Goal: Information Seeking & Learning: Learn about a topic

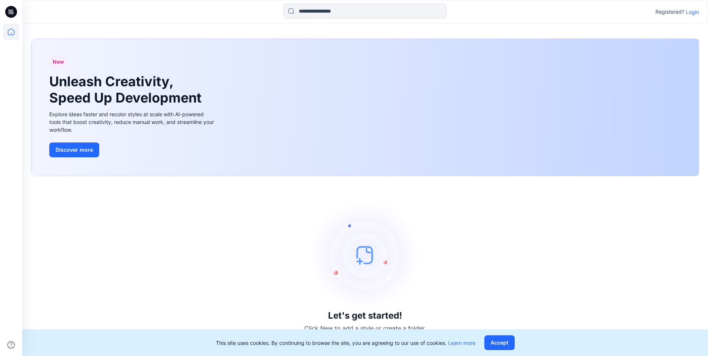
click at [693, 10] on p "Login" at bounding box center [692, 12] width 13 height 8
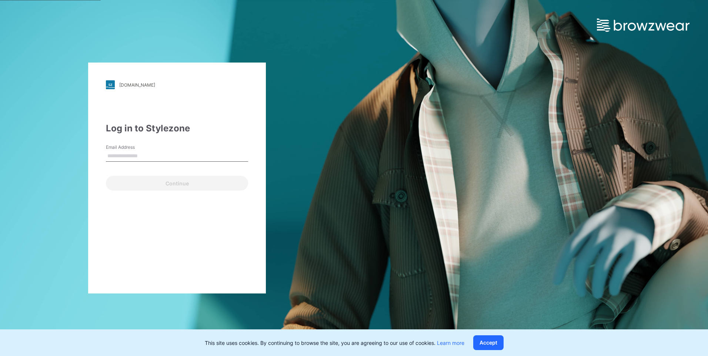
click at [123, 156] on input "Email Address" at bounding box center [177, 156] width 142 height 11
type input "**********"
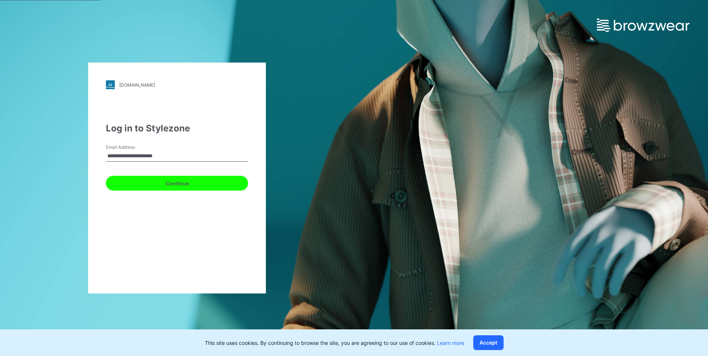
click at [146, 184] on button "Continue" at bounding box center [177, 183] width 142 height 15
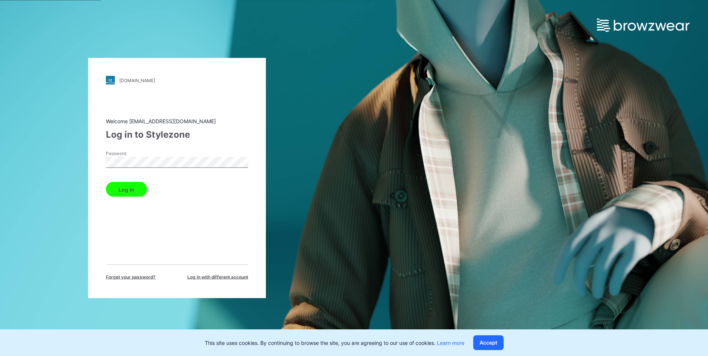
click at [134, 192] on button "Log in" at bounding box center [126, 189] width 41 height 15
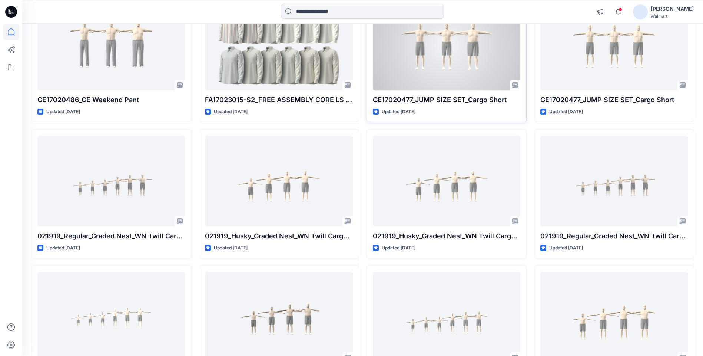
scroll to position [111, 0]
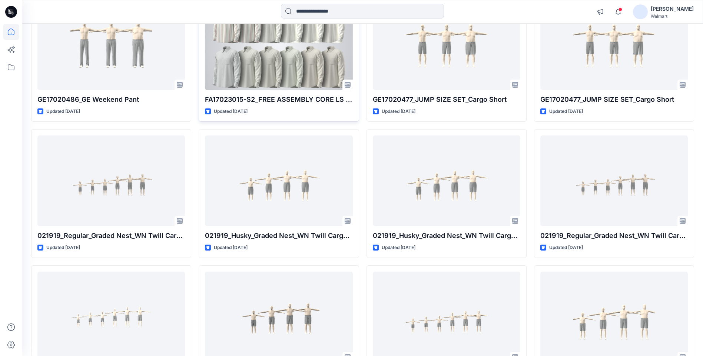
click at [236, 40] on div at bounding box center [278, 44] width 147 height 91
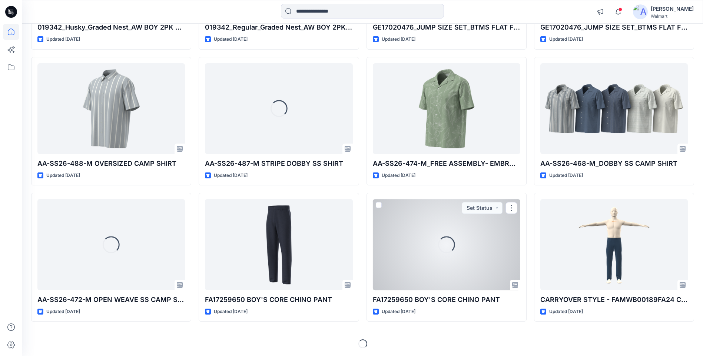
scroll to position [593, 0]
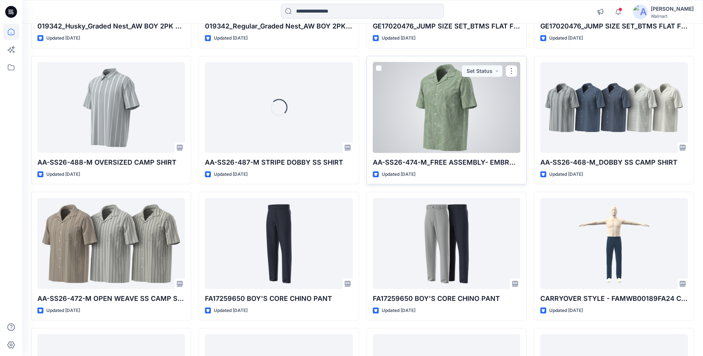
click at [440, 77] on div at bounding box center [446, 107] width 147 height 91
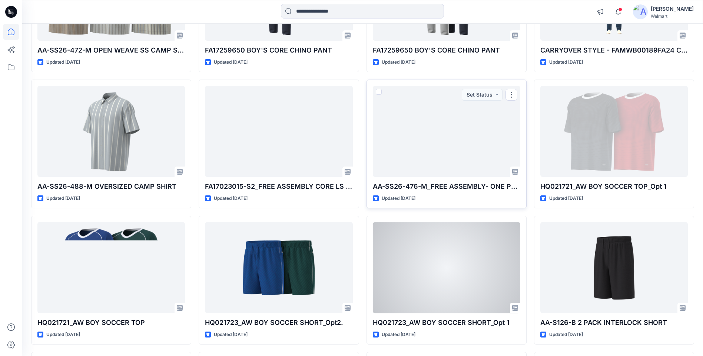
scroll to position [890, 0]
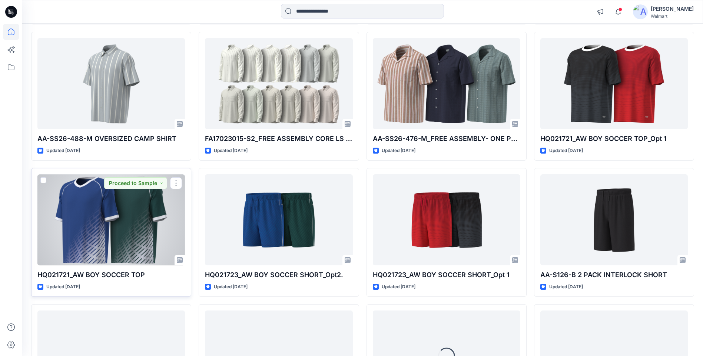
click at [67, 211] on div at bounding box center [110, 219] width 147 height 91
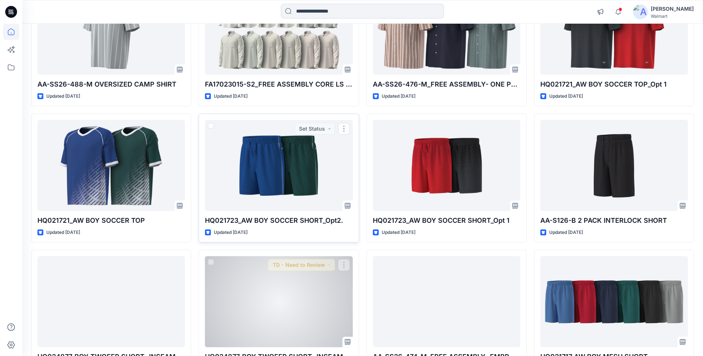
scroll to position [1001, 0]
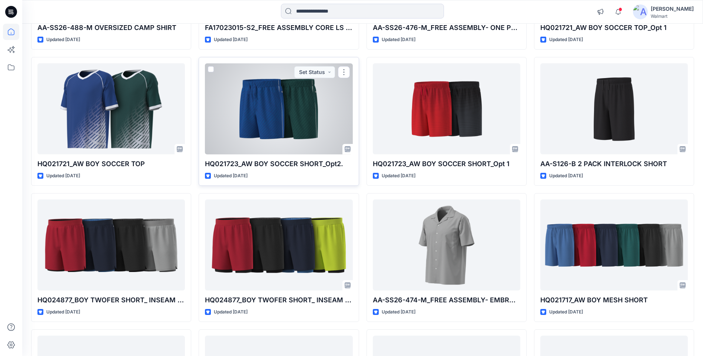
click at [287, 104] on div at bounding box center [278, 108] width 147 height 91
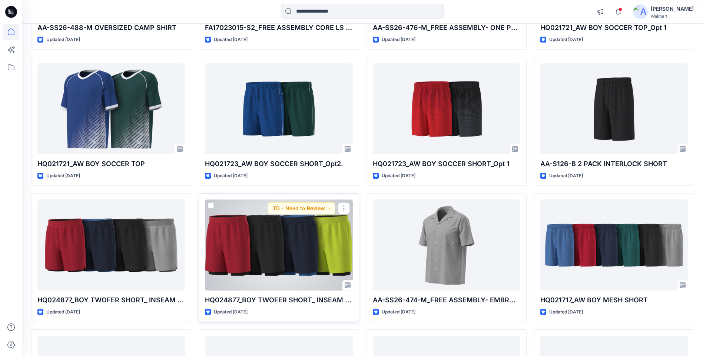
click at [316, 263] on div at bounding box center [278, 245] width 147 height 91
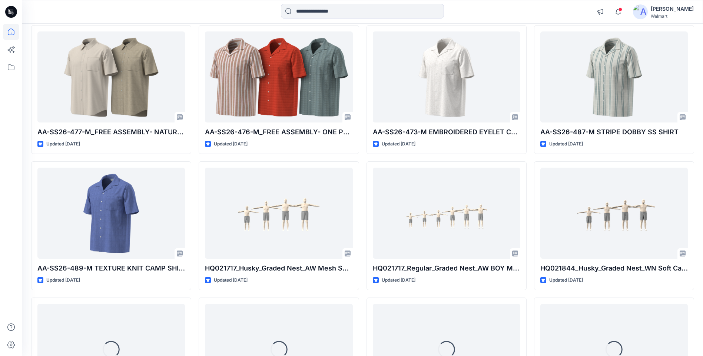
scroll to position [1485, 0]
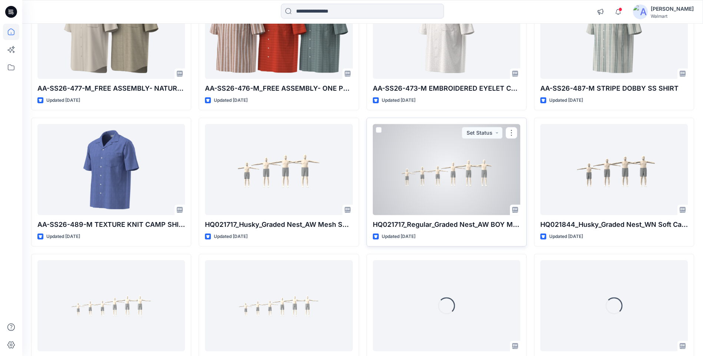
click at [432, 183] on div at bounding box center [446, 169] width 147 height 91
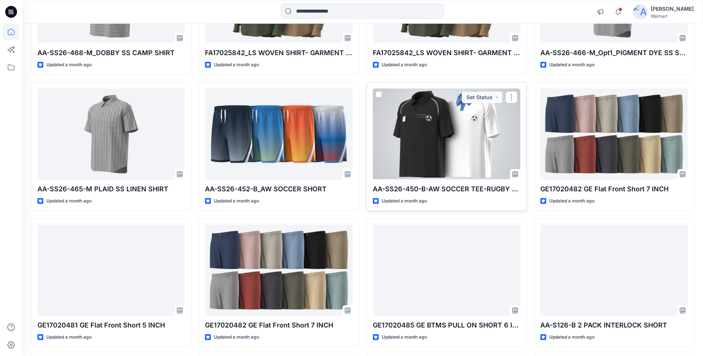
scroll to position [2340, 0]
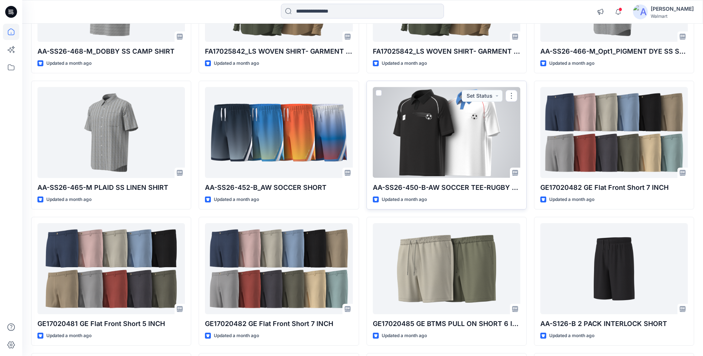
click at [462, 152] on div at bounding box center [446, 132] width 147 height 91
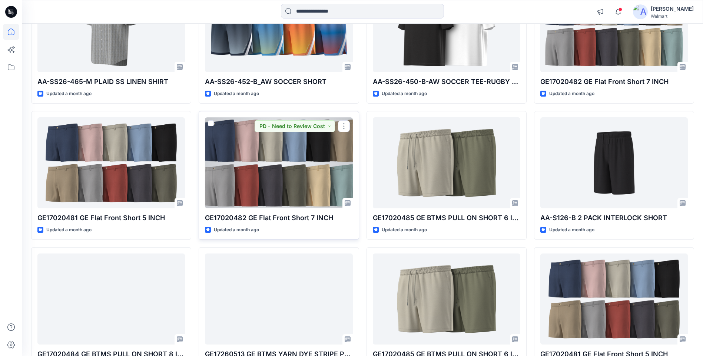
scroll to position [2452, 0]
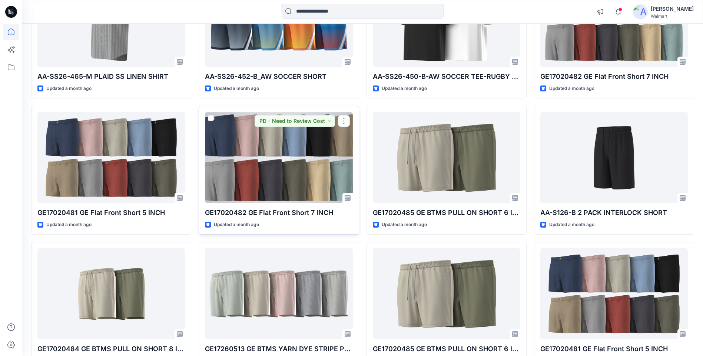
click at [263, 169] on div at bounding box center [278, 157] width 147 height 91
click at [302, 193] on div at bounding box center [278, 157] width 147 height 91
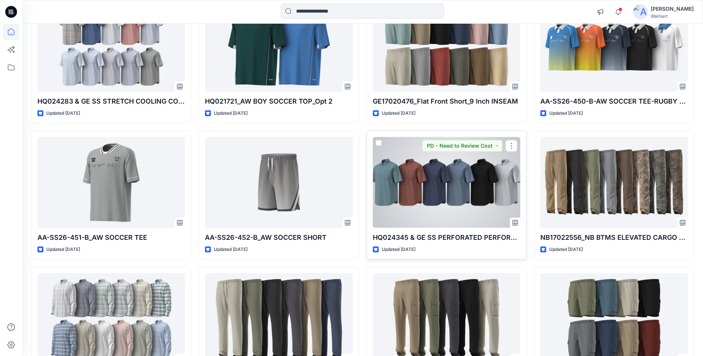
scroll to position [3269, 0]
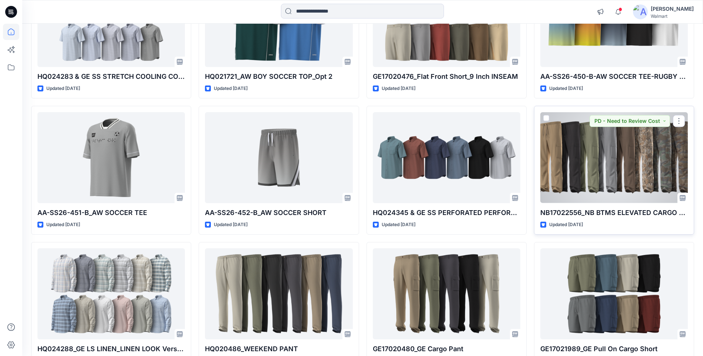
click at [598, 172] on div at bounding box center [613, 157] width 147 height 91
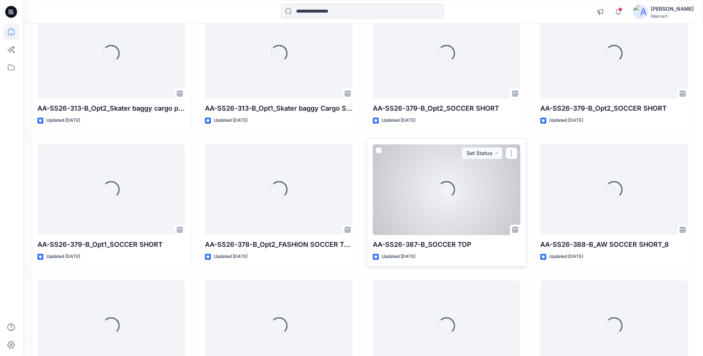
scroll to position [5834, 0]
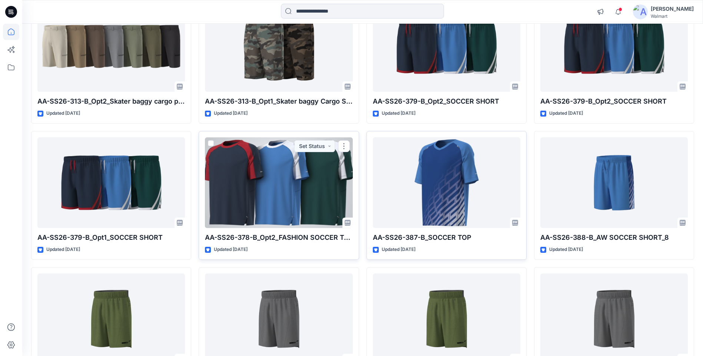
click at [266, 170] on div at bounding box center [278, 182] width 147 height 91
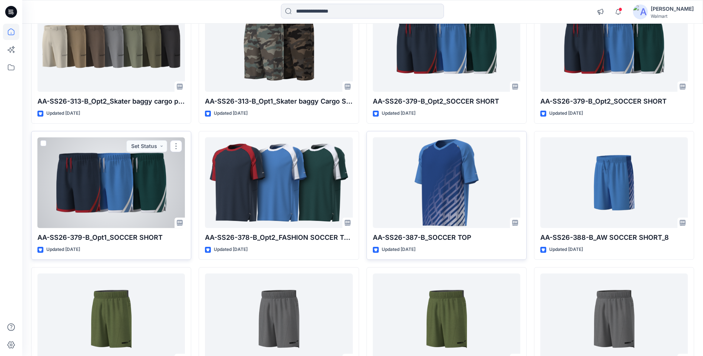
click at [120, 180] on div at bounding box center [110, 182] width 147 height 91
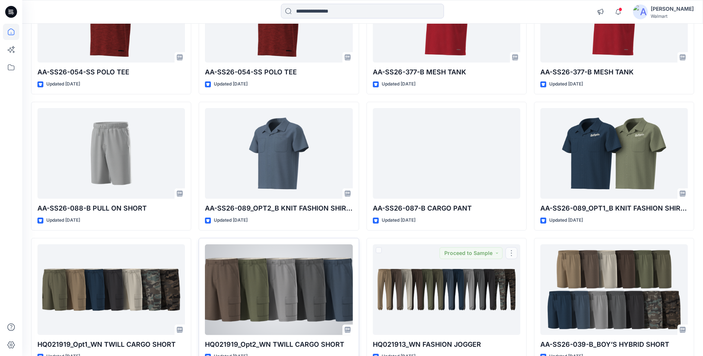
scroll to position [6319, 0]
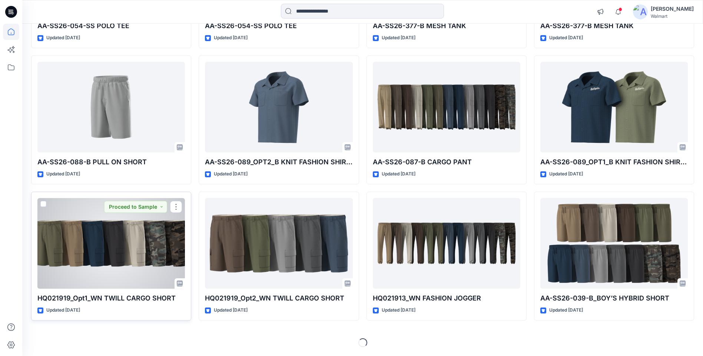
drag, startPoint x: 133, startPoint y: 249, endPoint x: 143, endPoint y: 254, distance: 11.1
click at [133, 249] on div at bounding box center [110, 243] width 147 height 91
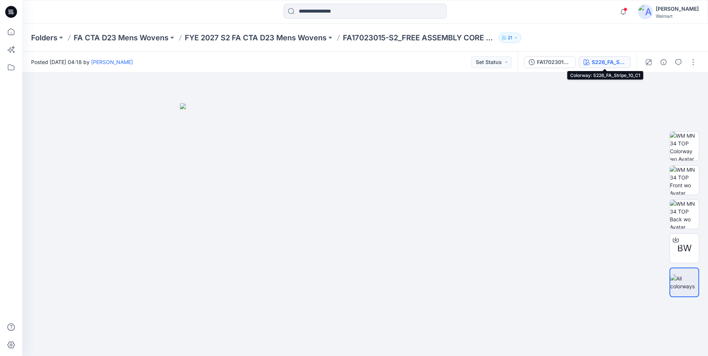
click at [600, 60] on div "S226_FA_Stripe_10_C1" at bounding box center [609, 62] width 34 height 8
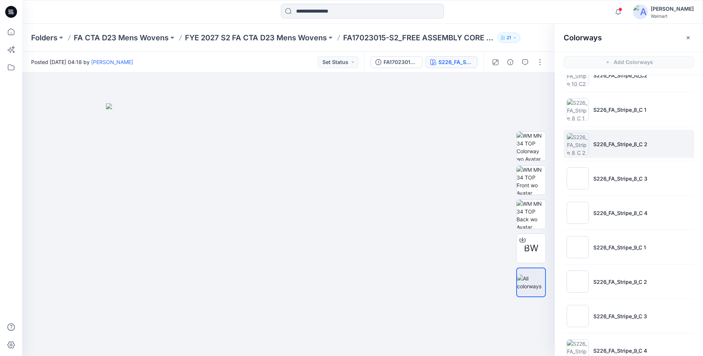
scroll to position [74, 0]
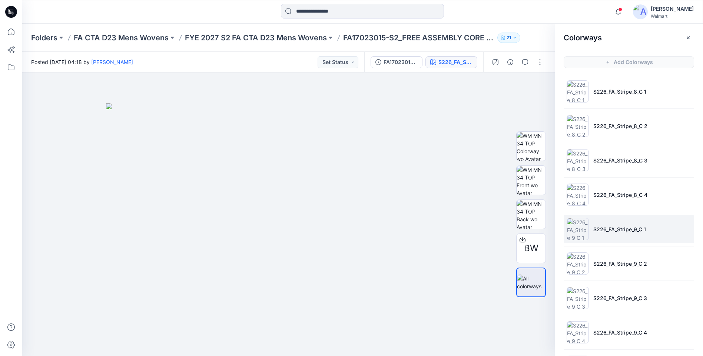
click at [635, 218] on li "S226_FA_Stripe_9_C 1" at bounding box center [628, 229] width 130 height 28
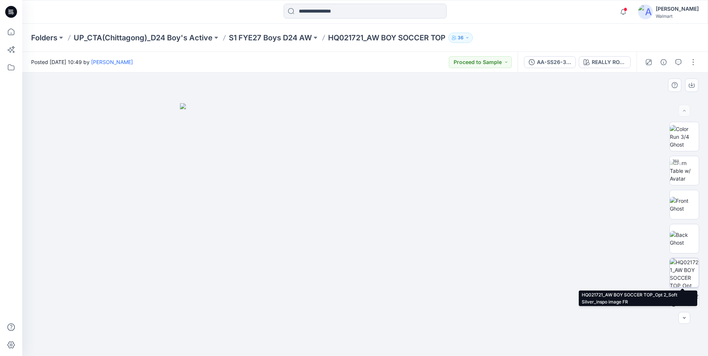
click at [682, 268] on img at bounding box center [684, 273] width 29 height 29
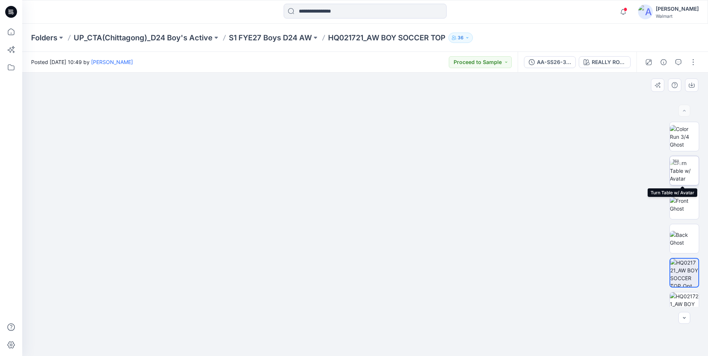
click at [684, 172] on img at bounding box center [684, 170] width 29 height 23
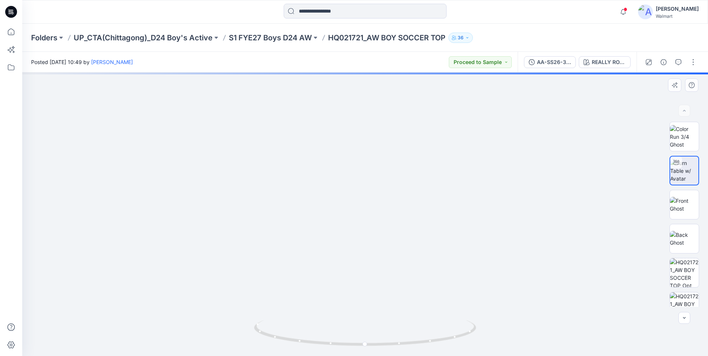
drag, startPoint x: 356, startPoint y: 187, endPoint x: 356, endPoint y: 236, distance: 48.5
click at [356, 20] on img at bounding box center [365, 20] width 485 height 0
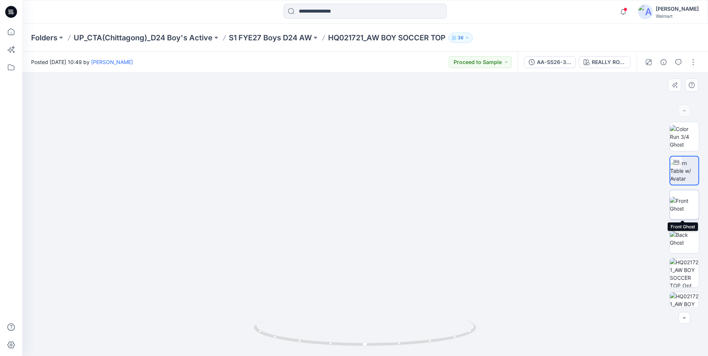
click at [687, 207] on img at bounding box center [684, 205] width 29 height 16
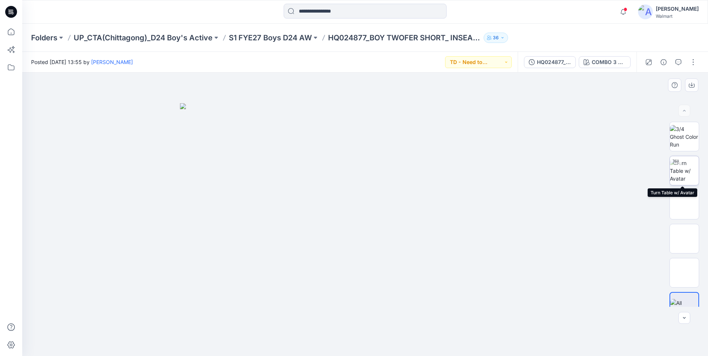
click at [684, 176] on img at bounding box center [684, 170] width 29 height 23
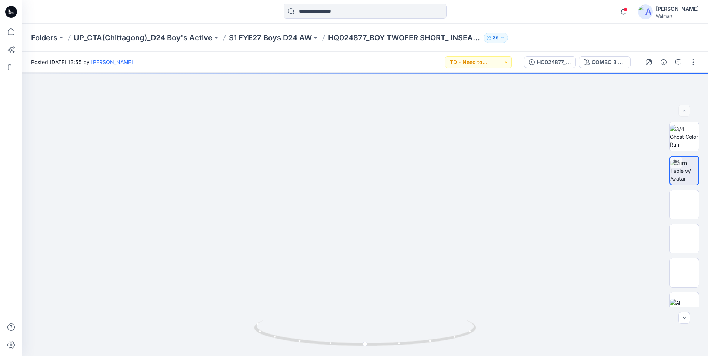
click at [507, 39] on button "36" at bounding box center [496, 38] width 24 height 10
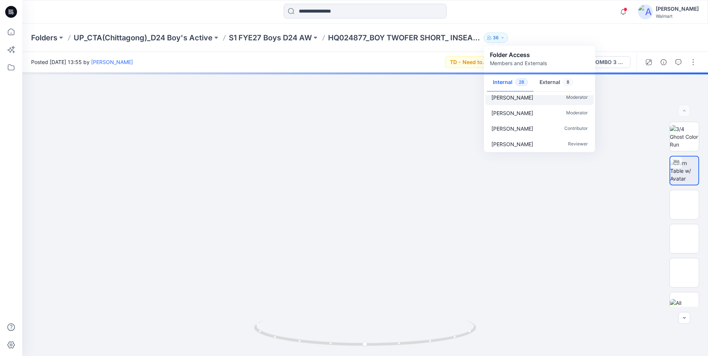
scroll to position [111, 0]
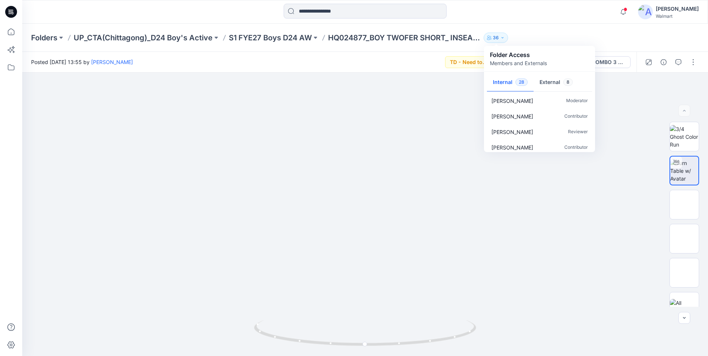
click at [480, 5] on div at bounding box center [365, 12] width 343 height 16
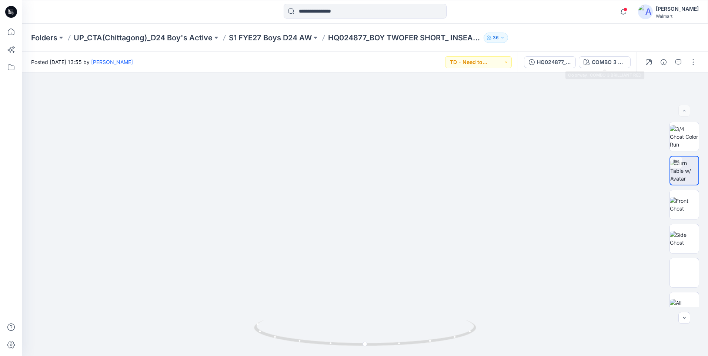
click at [593, 63] on div "COMBO 3 BRILLIANT RED" at bounding box center [609, 62] width 34 height 8
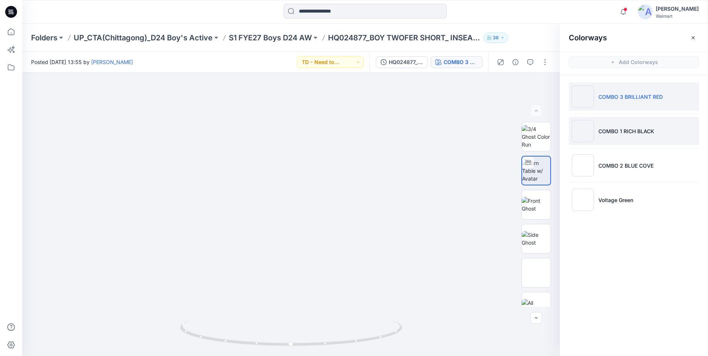
click at [627, 130] on p "COMBO 1 RICH BLACK" at bounding box center [627, 131] width 56 height 8
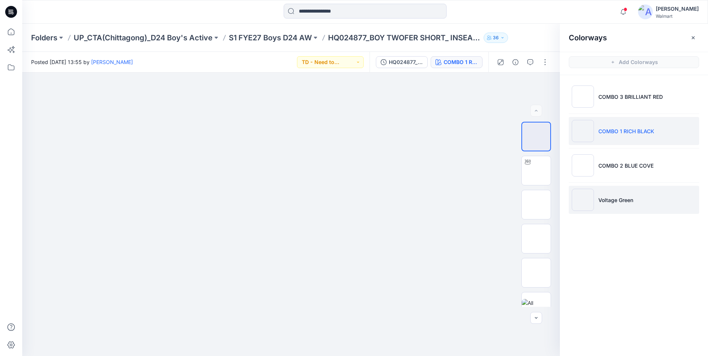
click at [618, 197] on p "Voltage Green" at bounding box center [616, 200] width 35 height 8
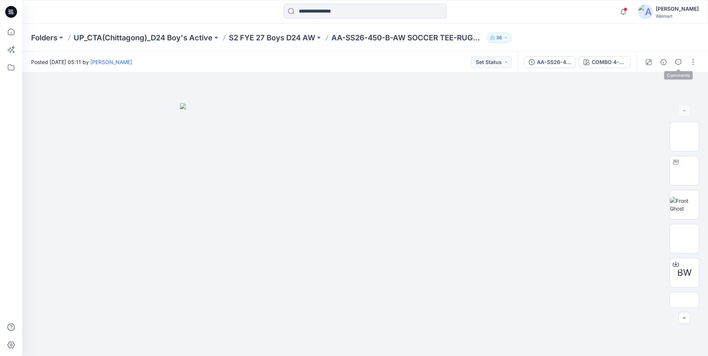
click at [680, 68] on div at bounding box center [671, 62] width 69 height 21
click at [679, 64] on icon "button" at bounding box center [679, 62] width 6 height 6
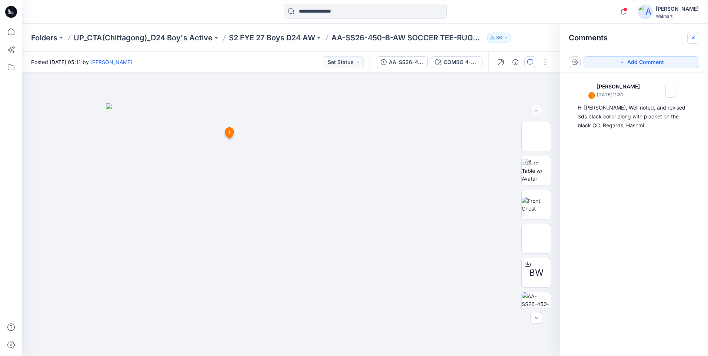
click at [695, 36] on icon "button" at bounding box center [693, 38] width 6 height 6
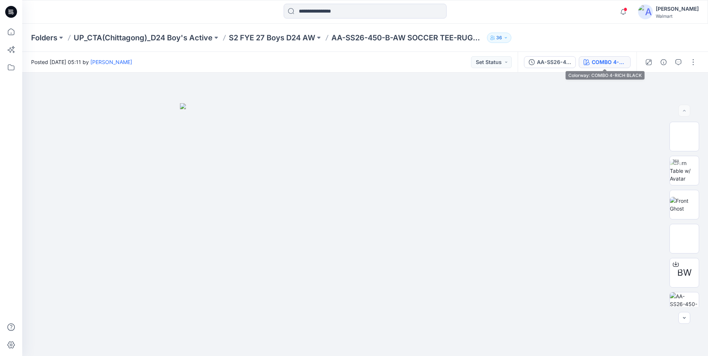
click at [618, 62] on div "COMBO 4-RICH BLACK" at bounding box center [609, 62] width 34 height 8
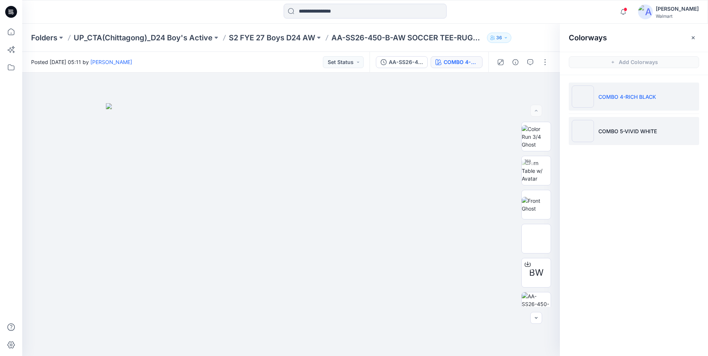
click at [634, 127] on p "COMBO 5-VIVID WHITE" at bounding box center [628, 131] width 59 height 8
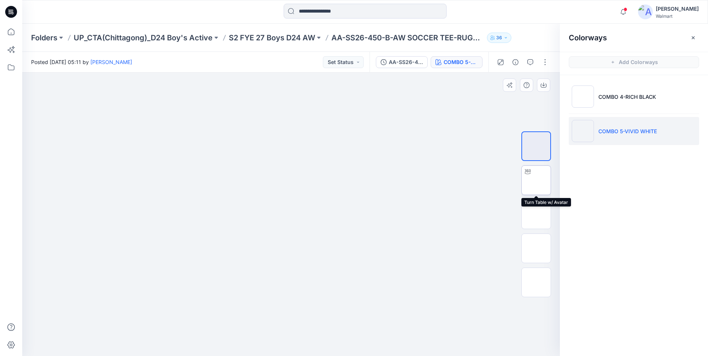
click at [536, 180] on img at bounding box center [536, 180] width 0 height 0
drag, startPoint x: 295, startPoint y: 133, endPoint x: 294, endPoint y: 357, distance: 224.1
click at [294, 356] on html "Notifications Your style GE17020486_GE Weekend Pant is ready 1 new Colorways We…" at bounding box center [354, 178] width 708 height 356
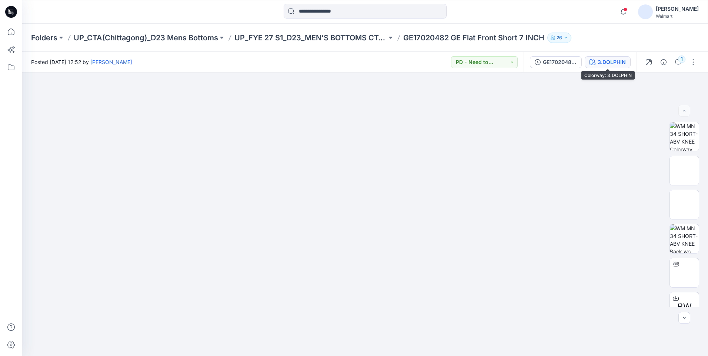
click at [623, 61] on div "3.DOLPHIN" at bounding box center [612, 62] width 28 height 8
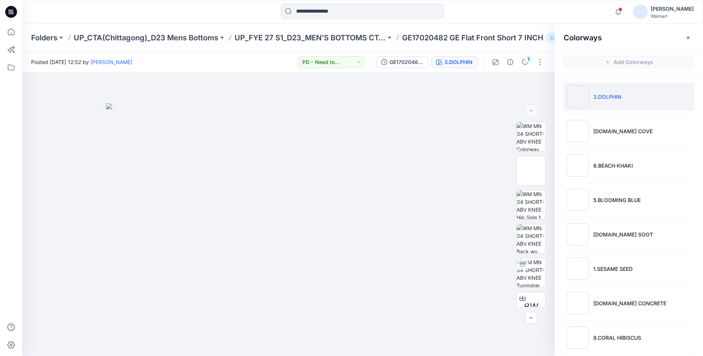
click at [621, 101] on li "3.DOLPHIN" at bounding box center [628, 97] width 130 height 28
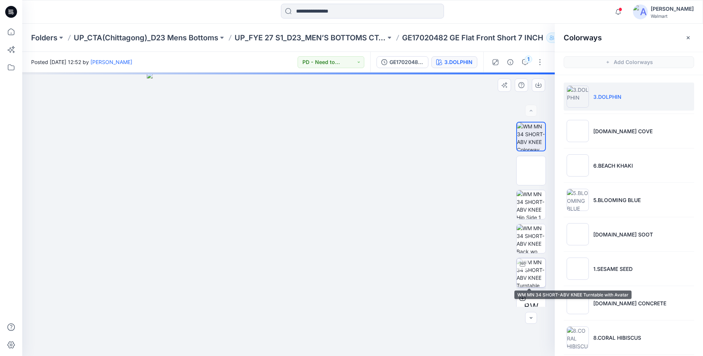
click at [530, 277] on img at bounding box center [530, 273] width 29 height 29
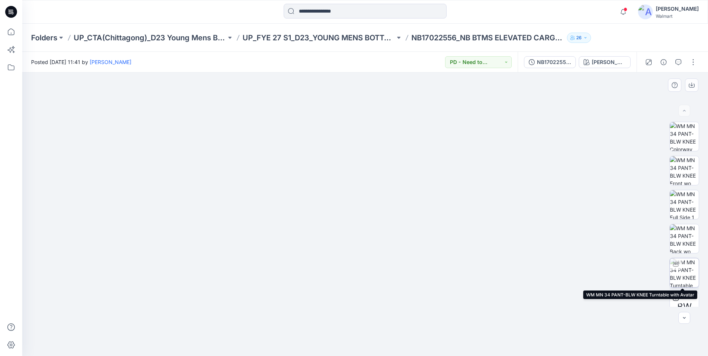
click at [689, 272] on img at bounding box center [684, 273] width 29 height 29
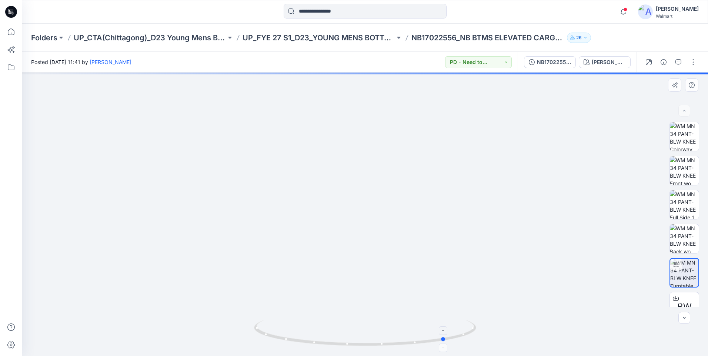
drag, startPoint x: 365, startPoint y: 341, endPoint x: 442, endPoint y: 325, distance: 79.0
click at [442, 325] on icon at bounding box center [366, 334] width 224 height 28
drag, startPoint x: 362, startPoint y: 311, endPoint x: 363, endPoint y: 141, distance: 169.7
click at [363, 141] on img at bounding box center [365, 172] width 367 height 367
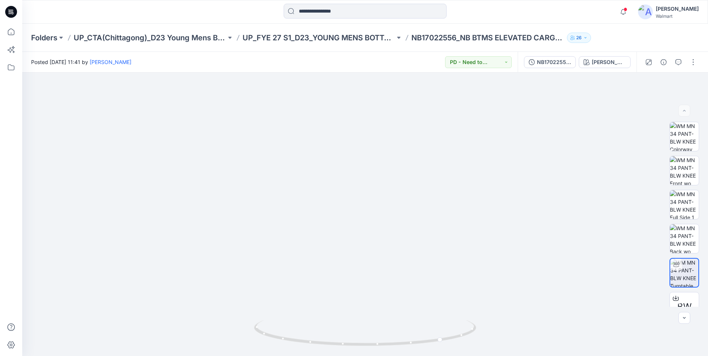
click at [171, 11] on div at bounding box center [108, 12] width 172 height 16
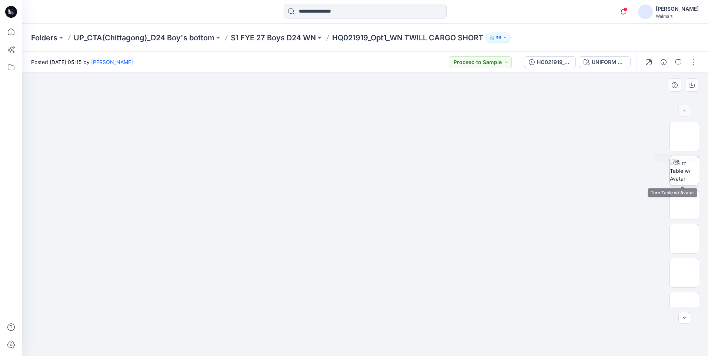
click at [693, 159] on img at bounding box center [684, 170] width 29 height 23
